Goal: Transaction & Acquisition: Purchase product/service

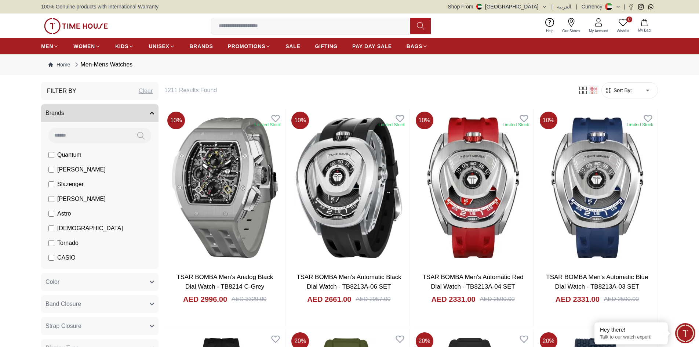
click at [273, 29] on input at bounding box center [313, 26] width 205 height 15
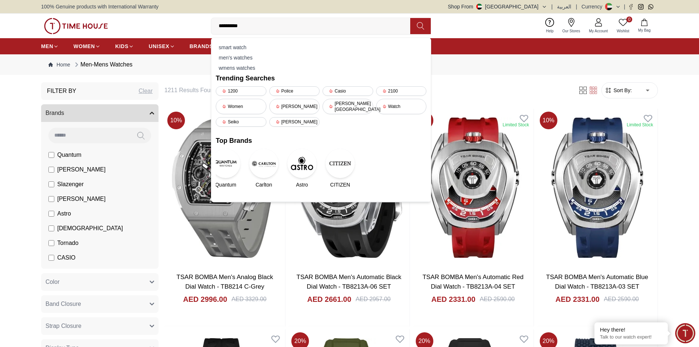
type input "**********"
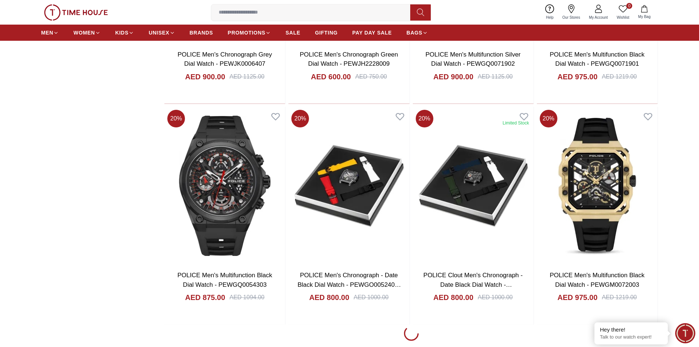
scroll to position [894, 0]
